Goal: Information Seeking & Learning: Learn about a topic

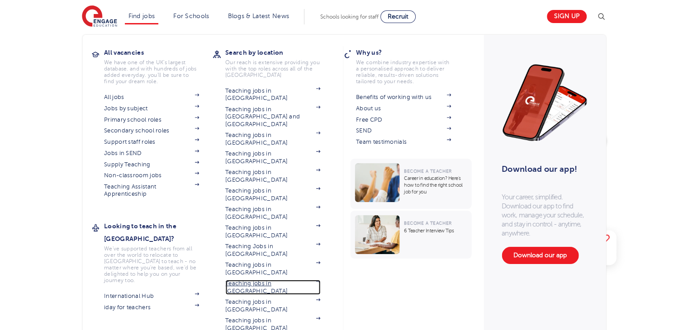
click at [274, 280] on link "Teaching jobs in [GEOGRAPHIC_DATA]" at bounding box center [272, 287] width 95 height 15
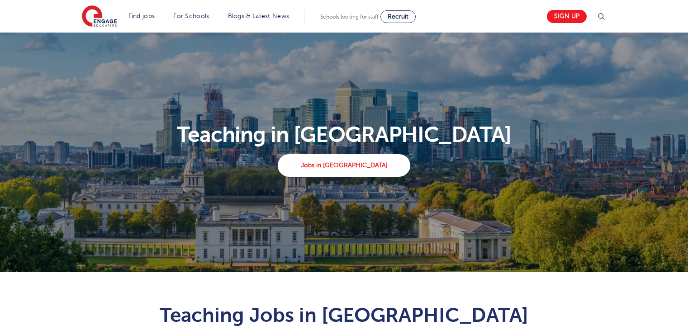
scroll to position [524, 0]
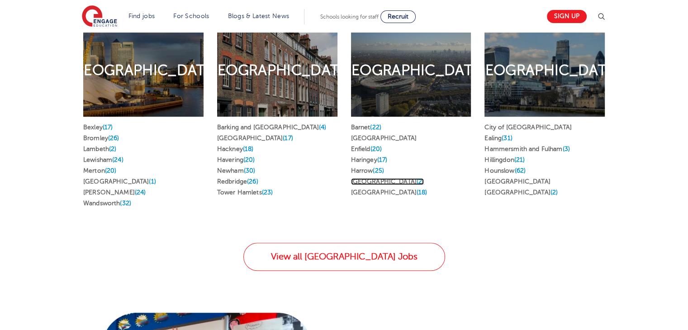
click at [370, 178] on link "Islington (2)" at bounding box center [387, 181] width 73 height 7
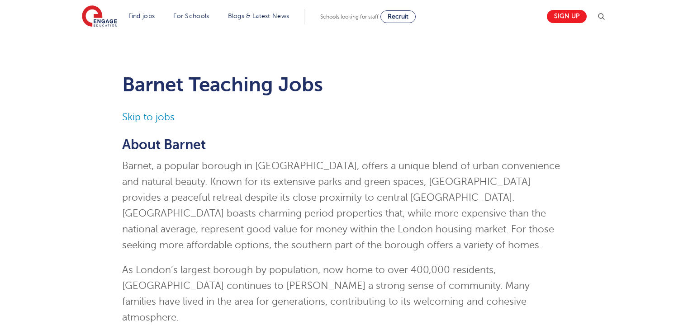
scroll to position [910, 0]
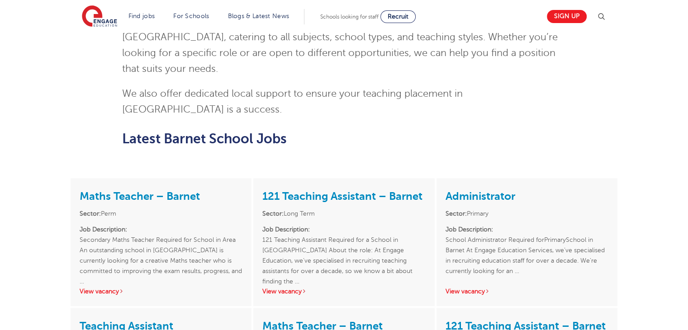
click at [688, 153] on html "Find jobs All vacancies We have one of the UK's largest database. and with hund…" at bounding box center [344, 171] width 688 height 2131
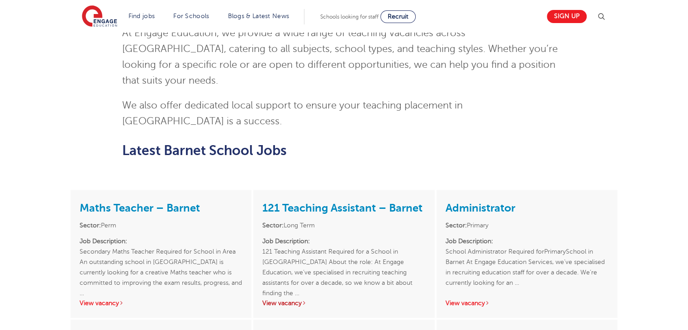
click at [277, 236] on div "121 Teaching Assistant – Barnet Sector: Long Term Job Description: 121 Teaching…" at bounding box center [343, 254] width 181 height 128
click at [296, 300] on link "View vacancy" at bounding box center [284, 303] width 44 height 7
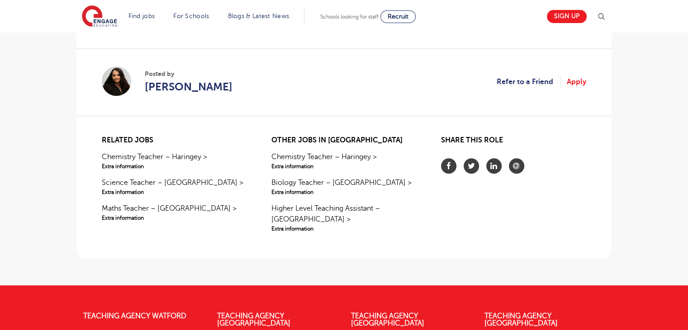
scroll to position [789, 0]
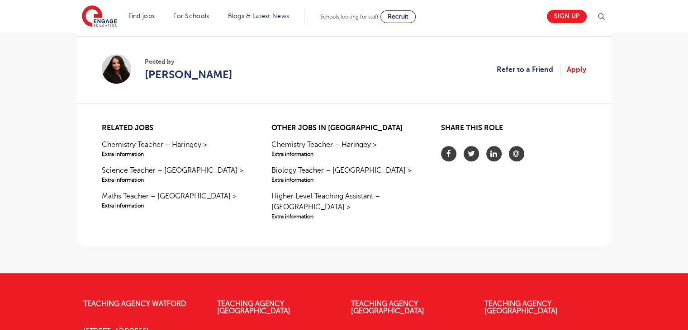
drag, startPoint x: 695, startPoint y: 52, endPoint x: 686, endPoint y: 245, distance: 192.5
click at [188, 71] on span "Suela Stafa" at bounding box center [189, 75] width 88 height 16
